Goal: Transaction & Acquisition: Book appointment/travel/reservation

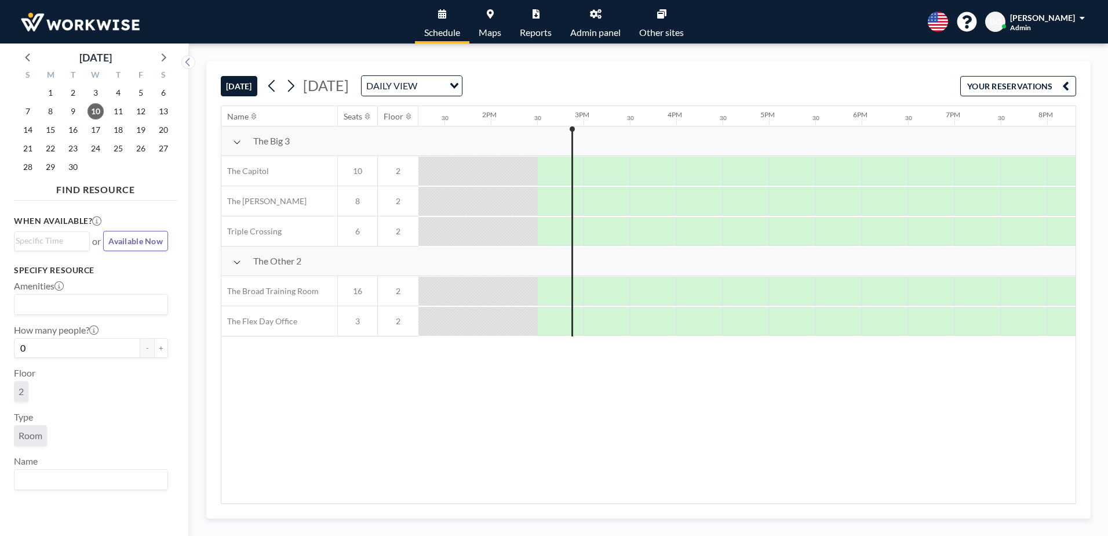
scroll to position [0, 1299]
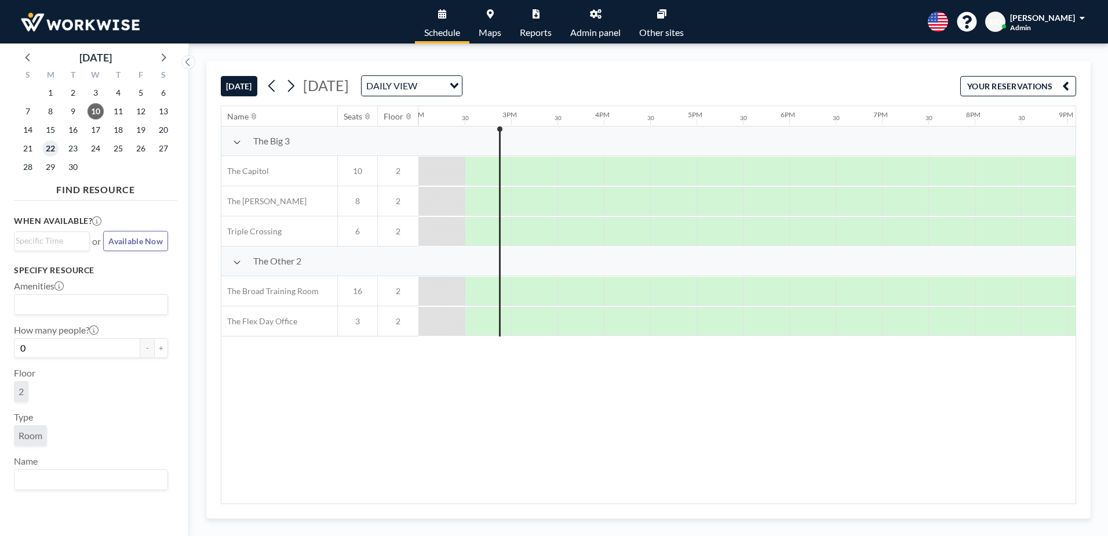
click at [47, 148] on span "22" at bounding box center [50, 148] width 16 height 16
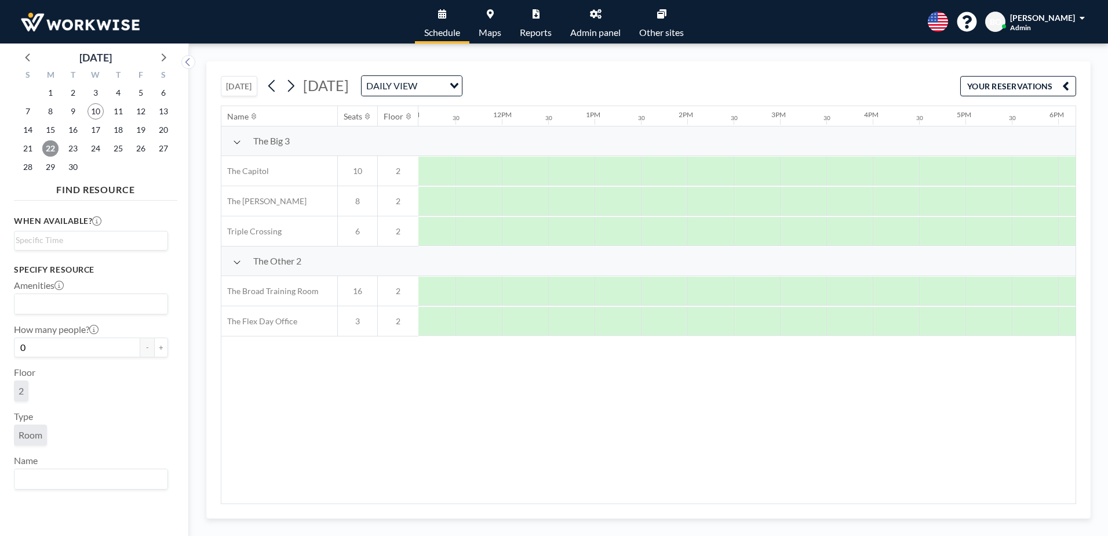
scroll to position [0, 1050]
click at [877, 285] on div at bounding box center [876, 291] width 46 height 29
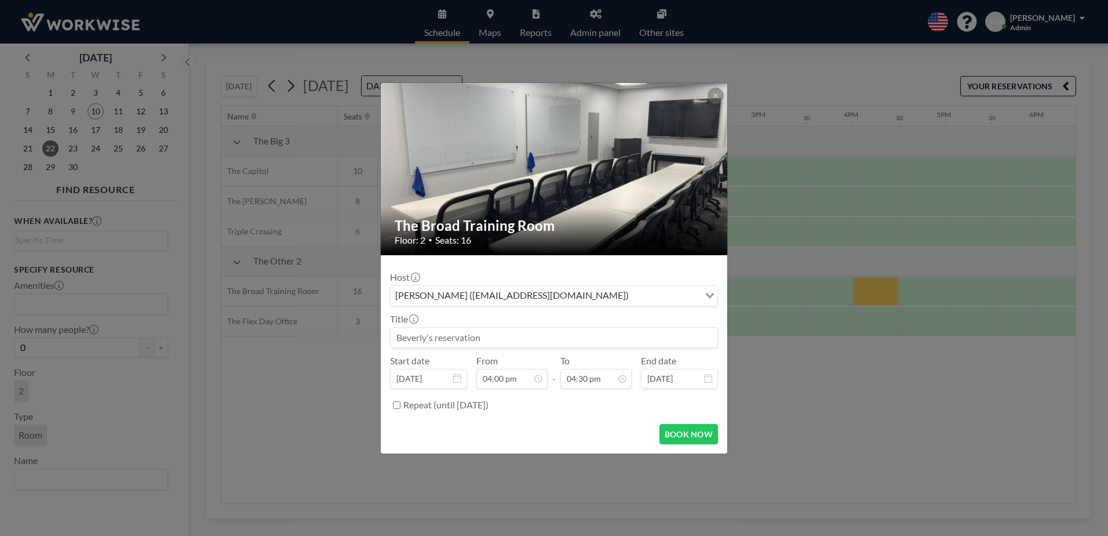
click at [536, 295] on div "[PERSON_NAME] ([EMAIL_ADDRESS][DOMAIN_NAME])" at bounding box center [545, 294] width 309 height 17
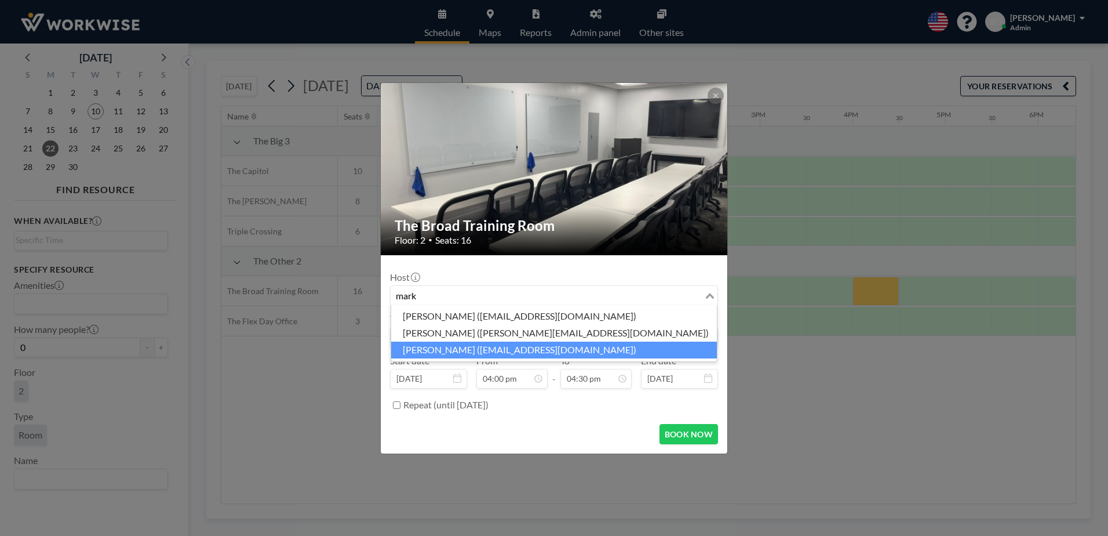
click at [508, 350] on li "[PERSON_NAME] ([EMAIL_ADDRESS][DOMAIN_NAME])" at bounding box center [554, 349] width 326 height 17
type input "mark"
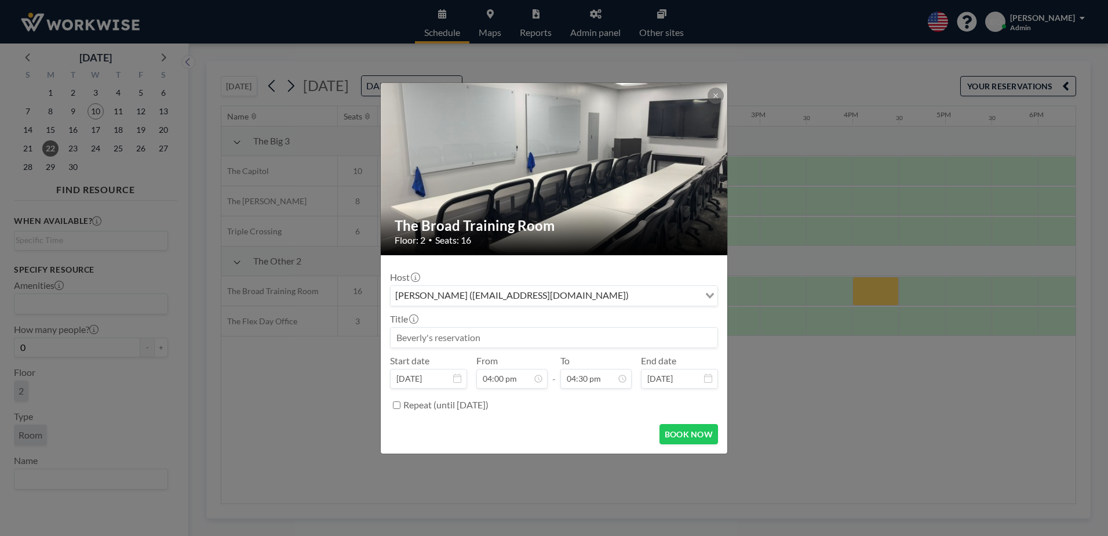
click at [447, 340] on input at bounding box center [554, 338] width 327 height 20
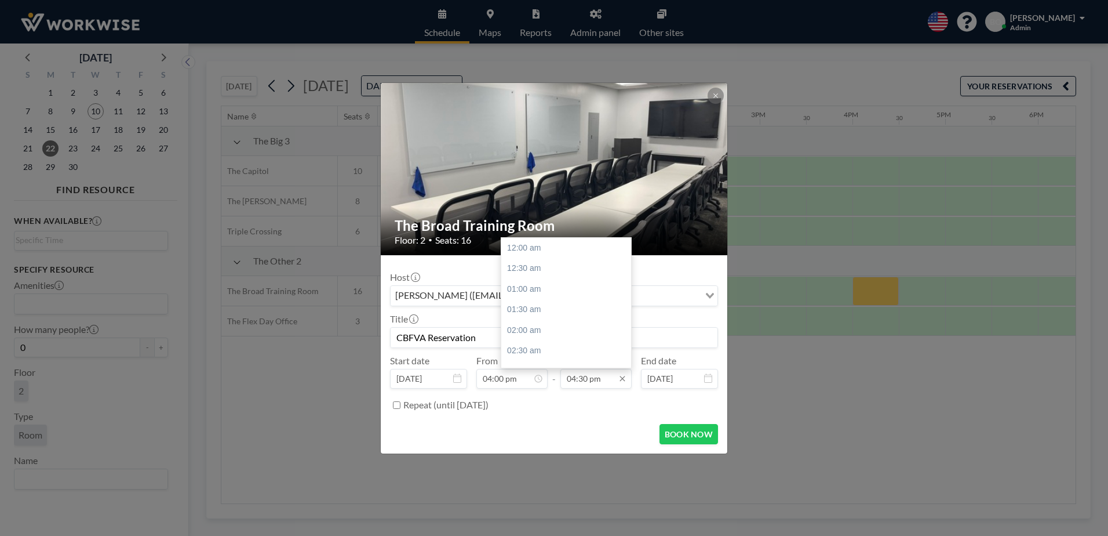
type input "CBFVA Reservation"
click at [592, 379] on input "04:30 pm" at bounding box center [596, 379] width 71 height 20
drag, startPoint x: 630, startPoint y: 334, endPoint x: 628, endPoint y: 343, distance: 8.8
click at [628, 343] on div at bounding box center [628, 341] width 3 height 17
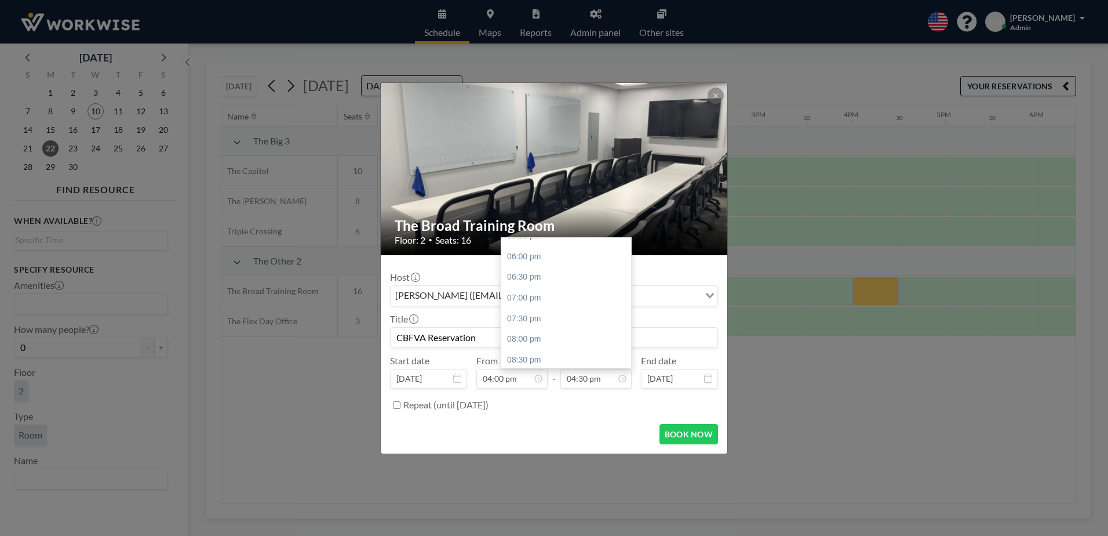
click at [555, 341] on div "08:00 pm" at bounding box center [569, 339] width 136 height 21
type input "08:00 pm"
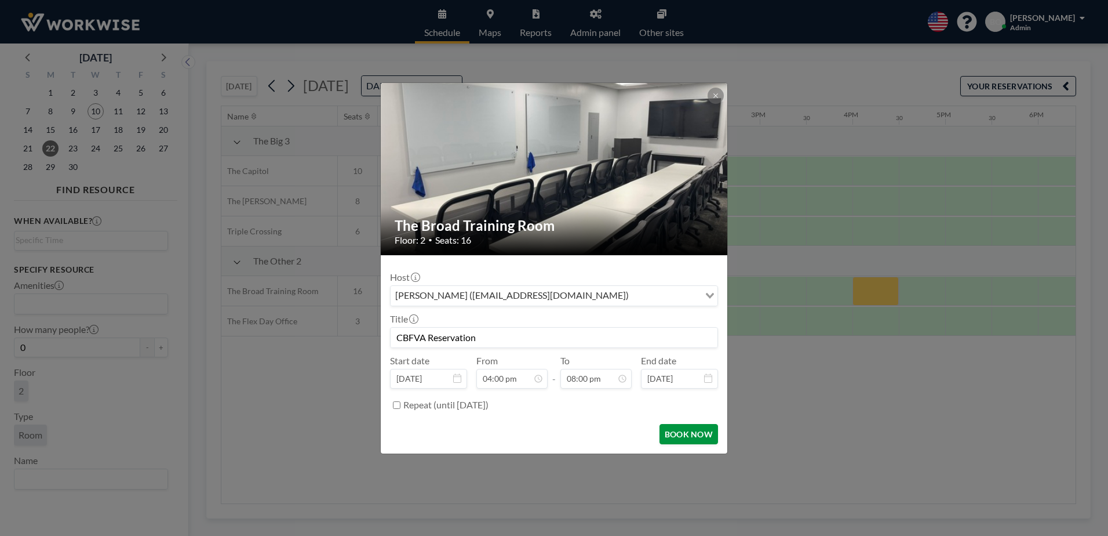
click at [672, 432] on button "BOOK NOW" at bounding box center [689, 434] width 59 height 20
